Goal: Information Seeking & Learning: Learn about a topic

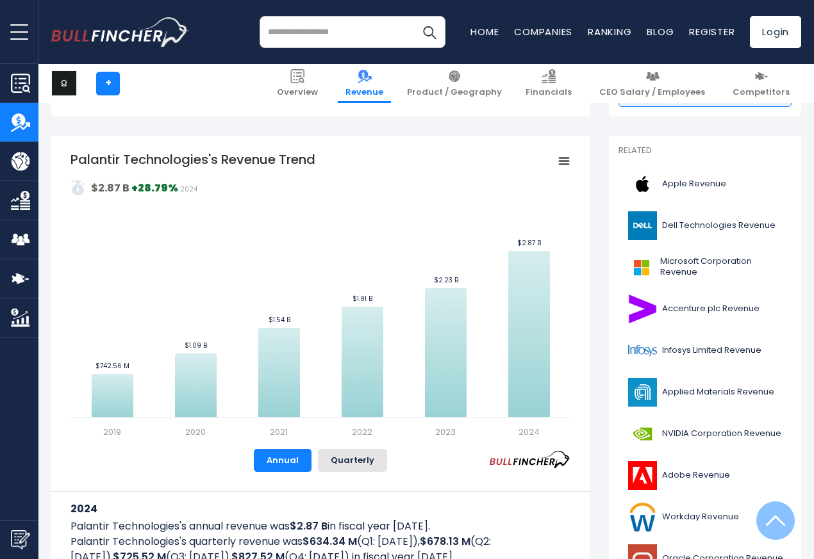
scroll to position [384, 0]
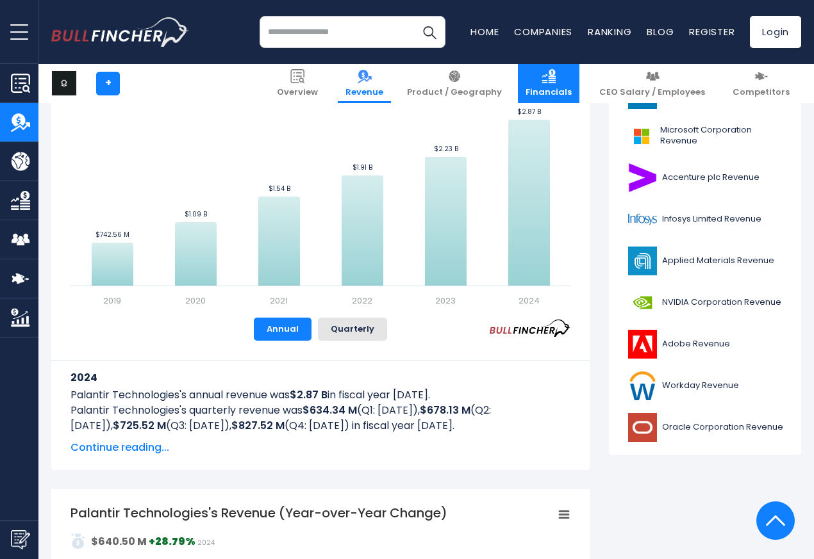
click at [542, 66] on link "Financials" at bounding box center [548, 83] width 61 height 39
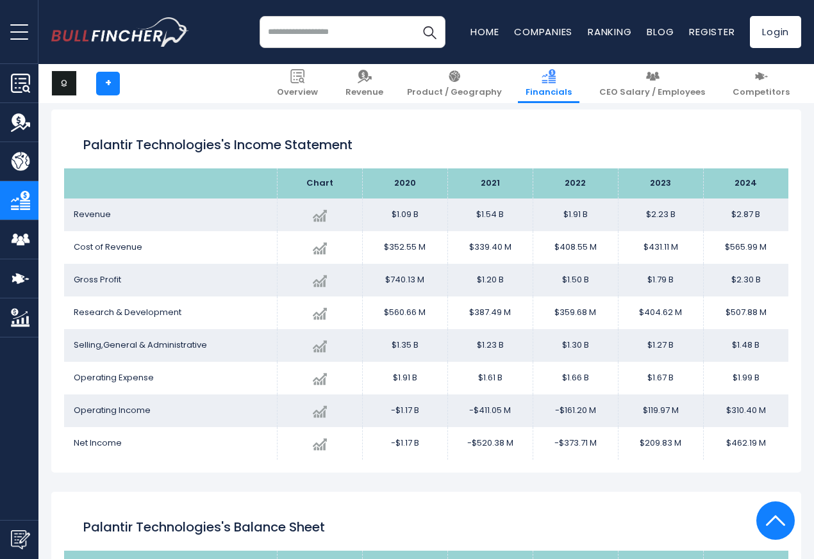
click at [562, 67] on link "Financials" at bounding box center [548, 83] width 61 height 39
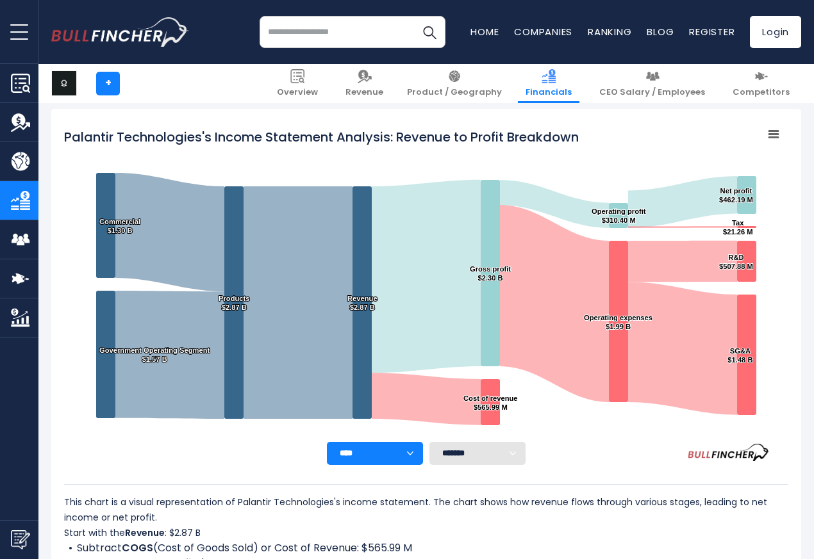
click at [665, 292] on icon "Palantir Technologies's Income Statement Analysis: Revenue to Profit Breakdown" at bounding box center [682, 348] width 109 height 133
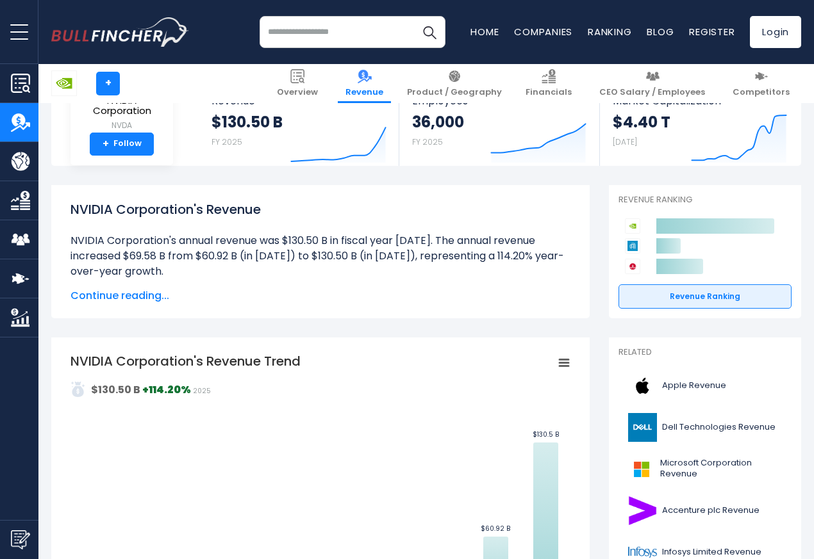
scroll to position [384, 0]
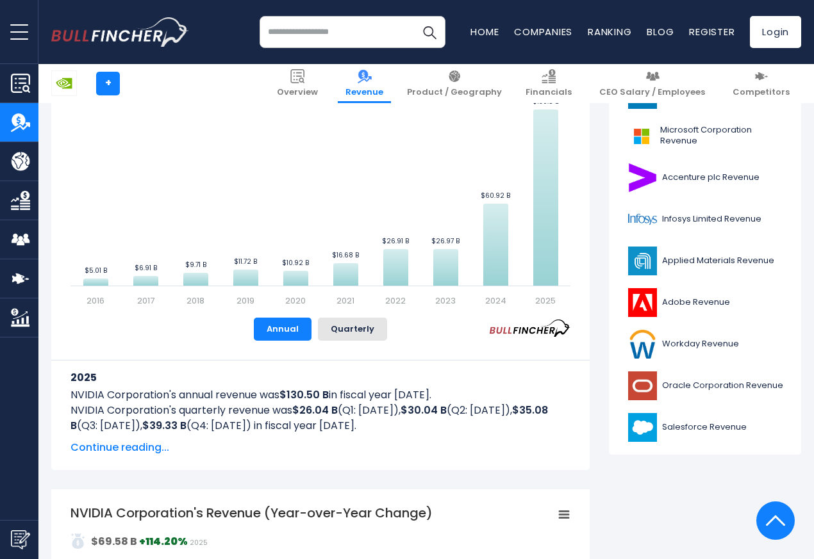
click at [509, 76] on li "Product / Geography" at bounding box center [454, 83] width 110 height 39
